Goal: Task Accomplishment & Management: Manage account settings

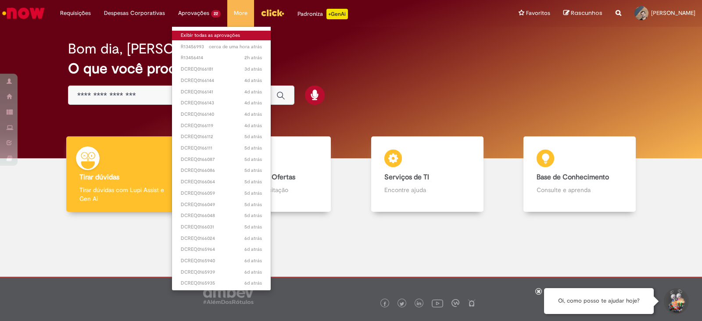
click at [207, 36] on link "Exibir todas as aprovações" at bounding box center [221, 36] width 99 height 10
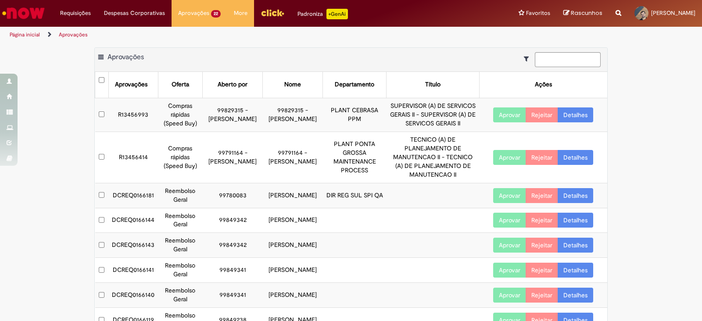
click at [573, 113] on link "Detalhes" at bounding box center [576, 115] width 36 height 15
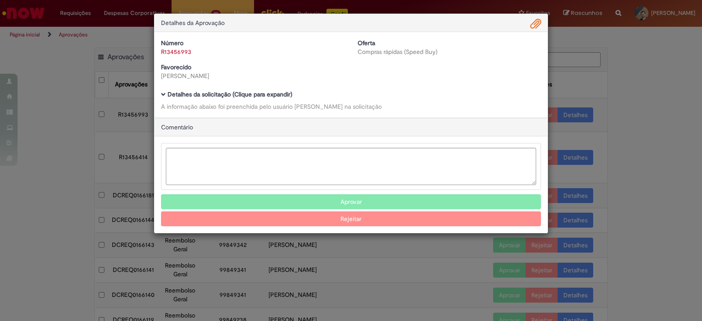
click at [175, 95] on b "Detalhes da solicitação (Clique para expandir)" at bounding box center [230, 94] width 125 height 8
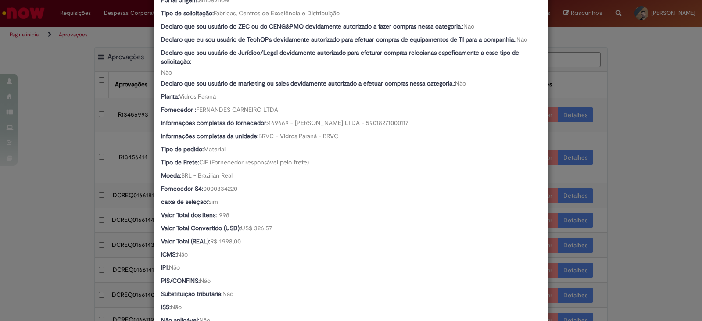
scroll to position [384, 0]
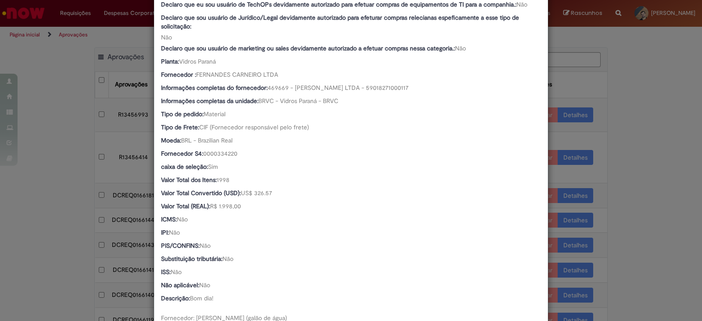
click at [635, 84] on div "Detalhes da Aprovação Número R13456993 Oferta Compras rápidas (Speed Buy) Favor…" at bounding box center [351, 160] width 702 height 321
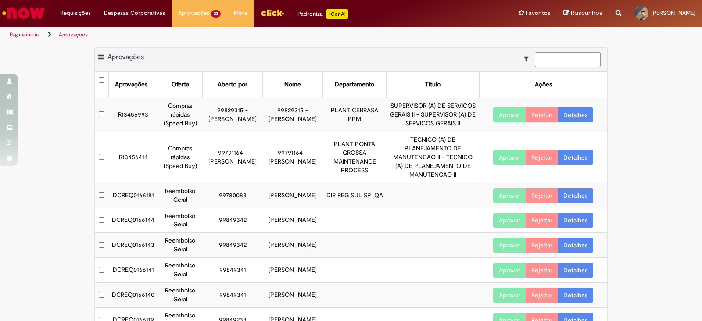
click at [502, 115] on button "Aprovar" at bounding box center [509, 115] width 33 height 15
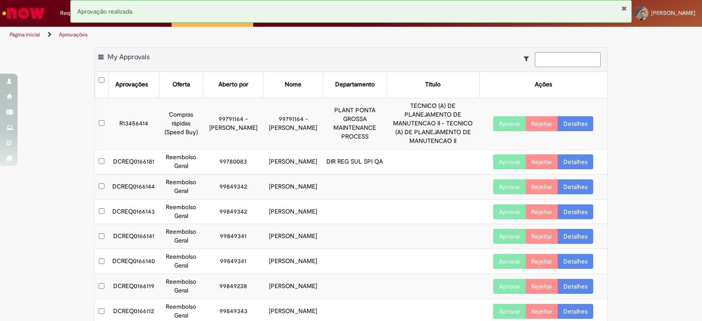
click at [621, 10] on button "Fechar Notificação" at bounding box center [624, 8] width 6 height 7
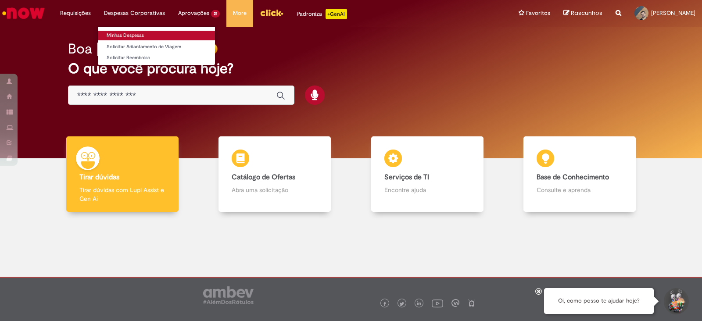
click at [119, 34] on link "Minhas Despesas" at bounding box center [156, 36] width 117 height 10
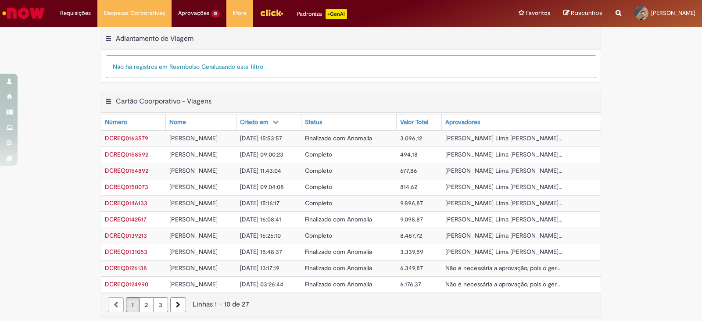
scroll to position [300, 0]
click at [265, 133] on span "[DATE] 15:53:57" at bounding box center [261, 137] width 42 height 8
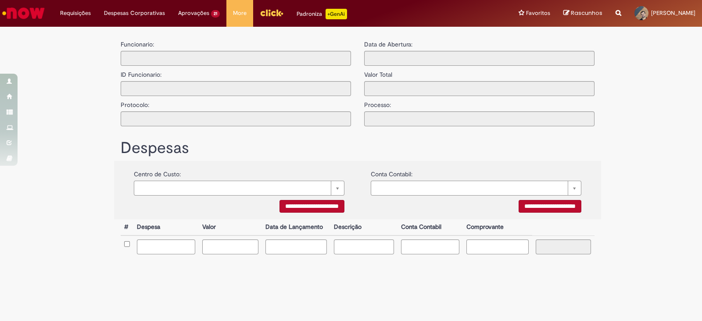
type input "**********"
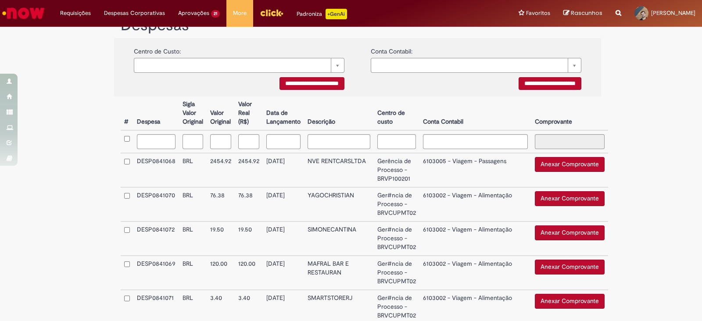
scroll to position [274, 0]
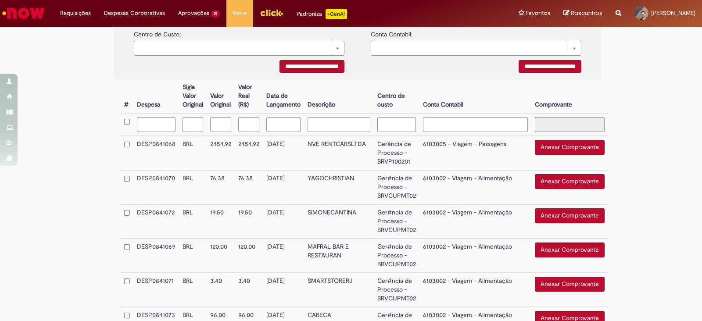
click at [542, 179] on button "Anexar Comprovante" at bounding box center [570, 181] width 70 height 15
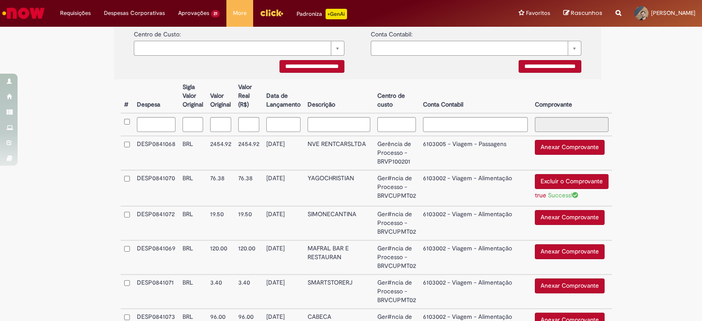
click at [538, 216] on button "Anexar Comprovante" at bounding box center [570, 217] width 70 height 15
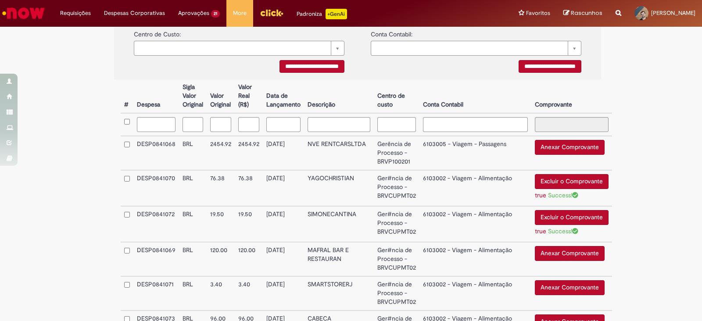
click at [540, 222] on button "Excluir o Comprovante" at bounding box center [572, 217] width 74 height 15
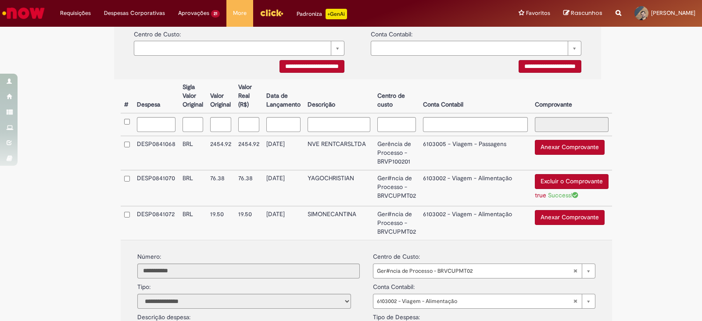
click at [552, 219] on button "Anexar Comprovante" at bounding box center [570, 217] width 70 height 15
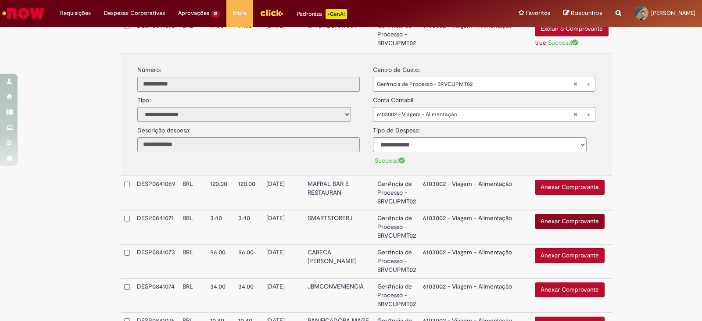
scroll to position [385, 0]
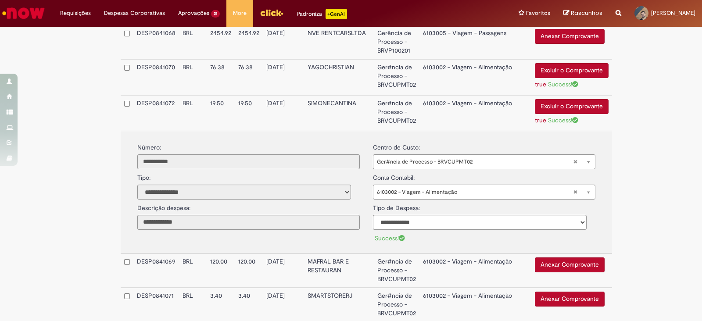
click at [567, 264] on button "Anexar Comprovante" at bounding box center [570, 265] width 70 height 15
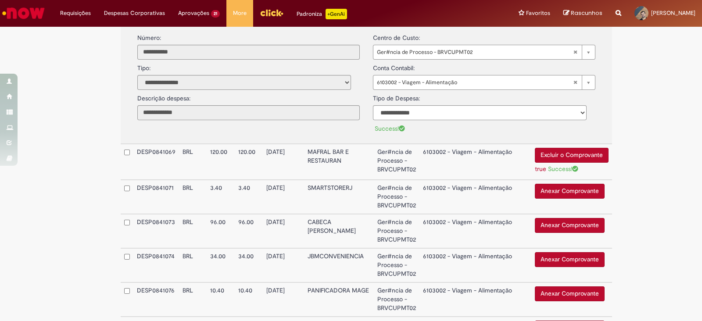
drag, startPoint x: 567, startPoint y: 264, endPoint x: 546, endPoint y: 154, distance: 112.1
click at [546, 154] on button "Excluir o Comprovante" at bounding box center [572, 155] width 74 height 15
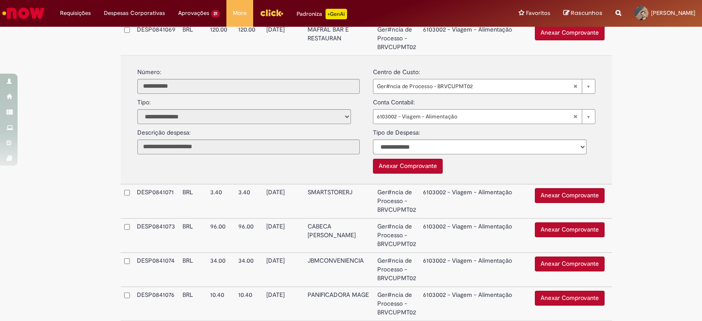
click at [563, 32] on button "Anexar Comprovante" at bounding box center [570, 32] width 70 height 15
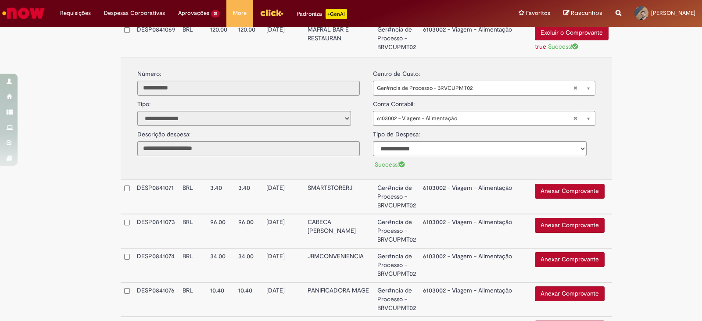
click at [535, 185] on button "Anexar Comprovante" at bounding box center [570, 191] width 70 height 15
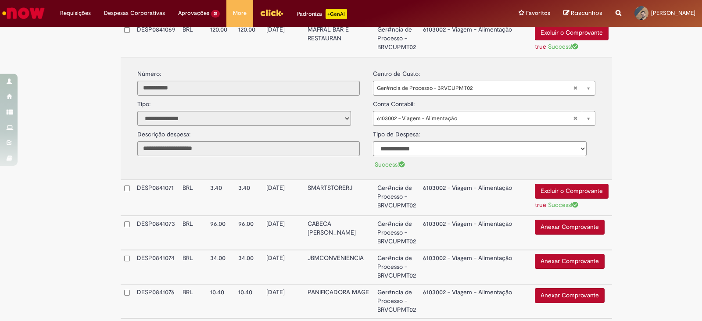
click at [559, 220] on button "Anexar Comprovante" at bounding box center [570, 227] width 70 height 15
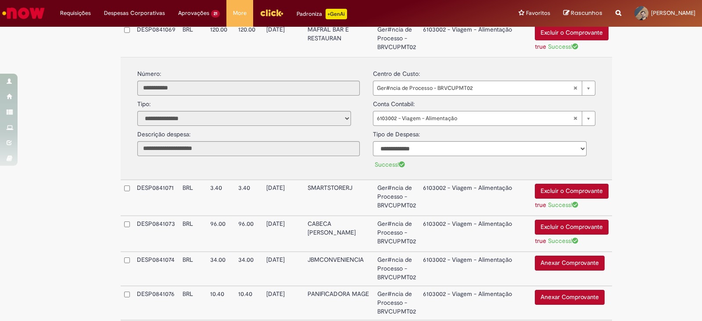
click at [538, 257] on button "Anexar Comprovante" at bounding box center [570, 263] width 70 height 15
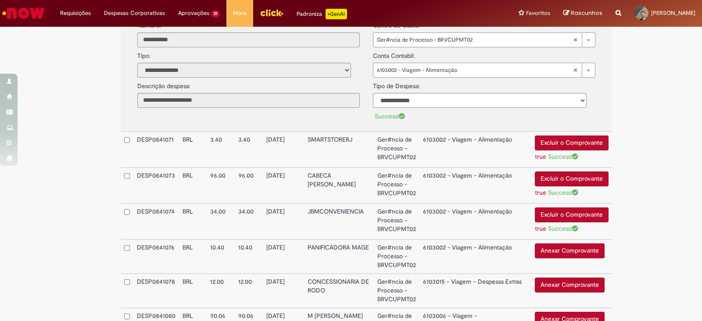
scroll to position [605, 0]
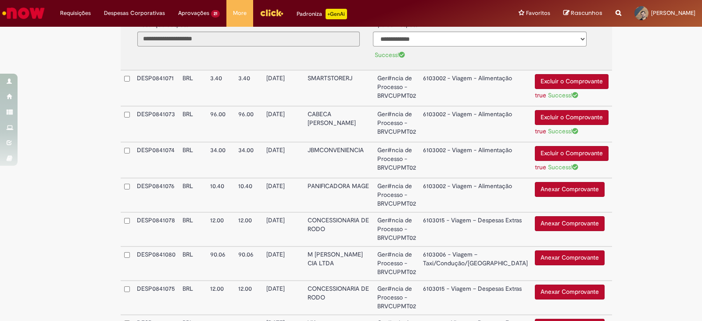
click at [541, 185] on button "Anexar Comprovante" at bounding box center [570, 189] width 70 height 15
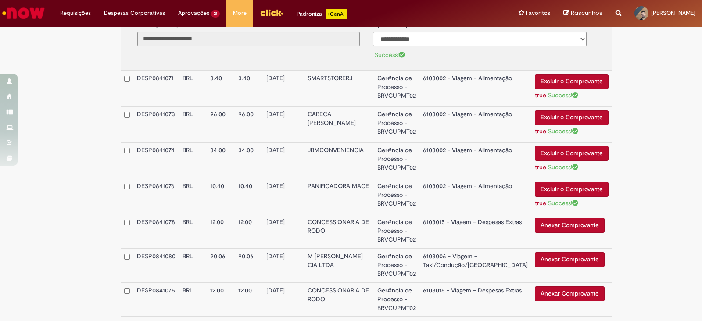
click at [535, 218] on button "Anexar Comprovante" at bounding box center [570, 225] width 70 height 15
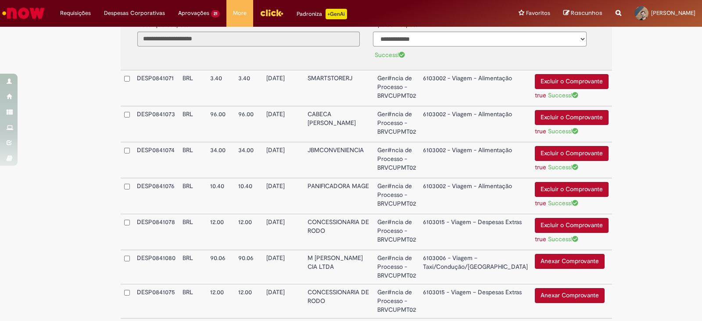
click at [535, 219] on button "Excluir o Comprovante" at bounding box center [572, 225] width 74 height 15
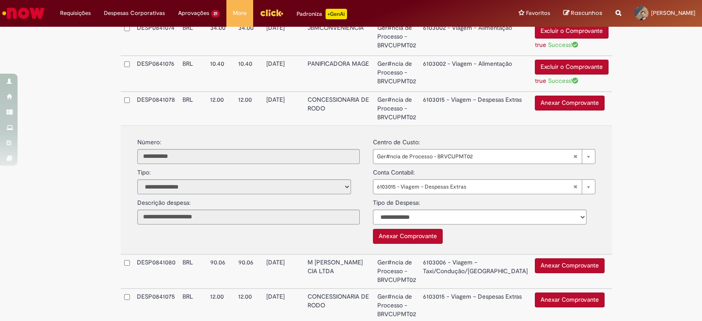
click at [283, 103] on td "[DATE]" at bounding box center [283, 109] width 41 height 34
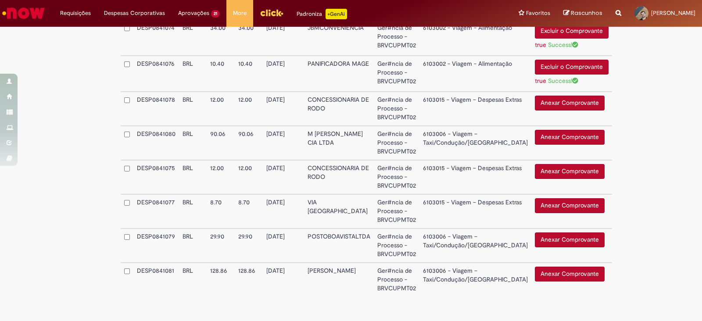
click at [550, 240] on button "Anexar Comprovante" at bounding box center [570, 240] width 70 height 15
click at [465, 242] on td "6103006 - Viagem – Taxi/Condução/[GEOGRAPHIC_DATA]" at bounding box center [476, 247] width 112 height 36
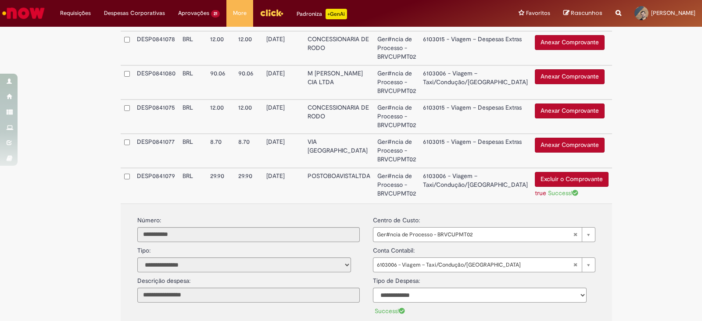
scroll to position [750, 0]
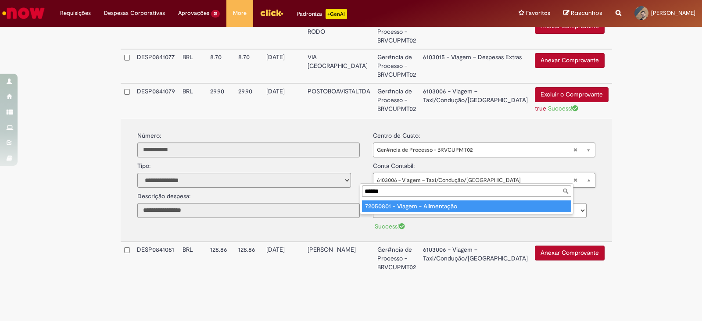
type input "******"
type input "**********"
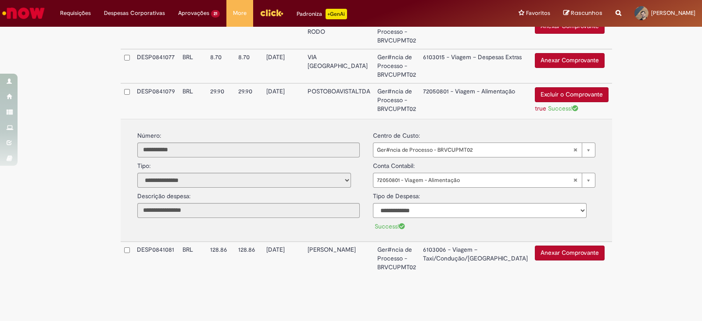
click at [509, 204] on select "**********" at bounding box center [480, 210] width 214 height 15
select select "*"
click at [373, 203] on select "**********" at bounding box center [480, 210] width 214 height 15
